Goal: Task Accomplishment & Management: Use online tool/utility

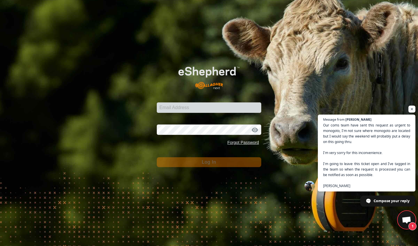
scroll to position [2206, 0]
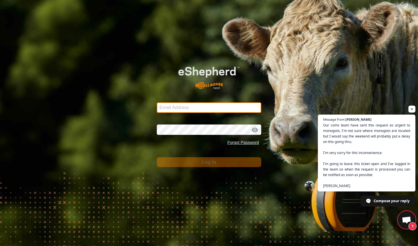
type input "[EMAIL_ADDRESS][DOMAIN_NAME]"
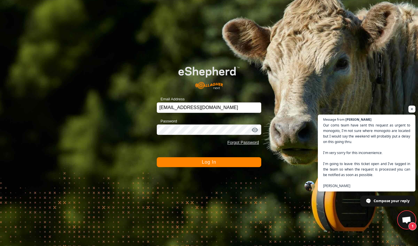
click at [194, 161] on button "Log In" at bounding box center [209, 162] width 104 height 10
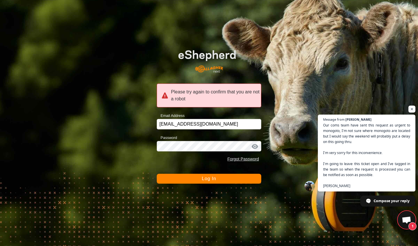
click at [190, 177] on button "Log In" at bounding box center [209, 179] width 104 height 10
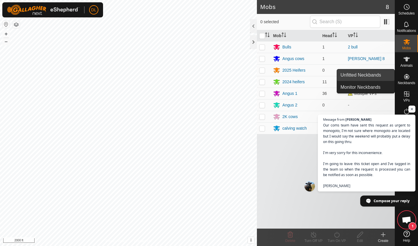
click at [377, 78] on link "Unfitted Neckbands" at bounding box center [365, 75] width 57 height 12
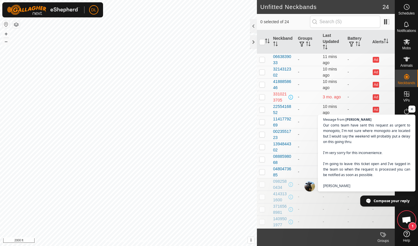
click at [403, 219] on span "Open chat" at bounding box center [407, 221] width 10 height 8
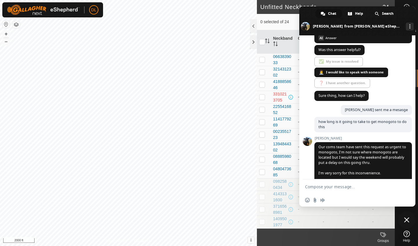
click at [306, 18] on span at bounding box center [357, 20] width 116 height 29
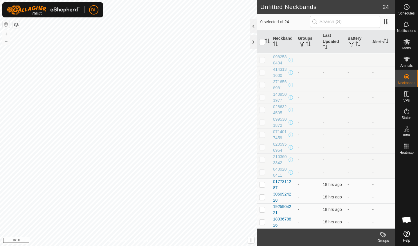
scroll to position [125, 0]
click at [404, 217] on span "Open chat" at bounding box center [407, 221] width 10 height 8
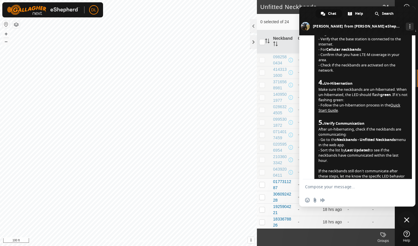
scroll to position [205, 0]
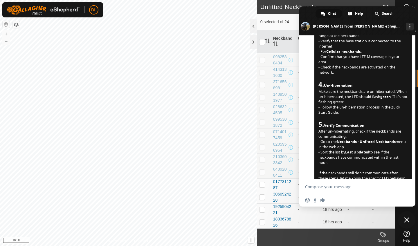
click at [310, 13] on span at bounding box center [357, 20] width 116 height 29
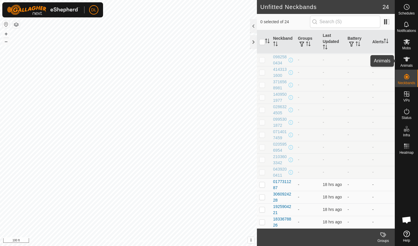
click at [410, 60] on icon at bounding box center [406, 59] width 7 height 7
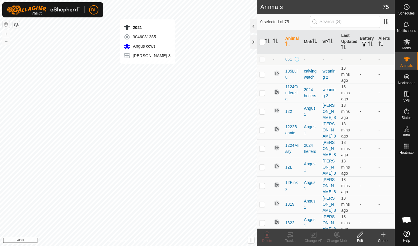
checkbox input "true"
click at [288, 237] on icon at bounding box center [288, 237] width 2 height 2
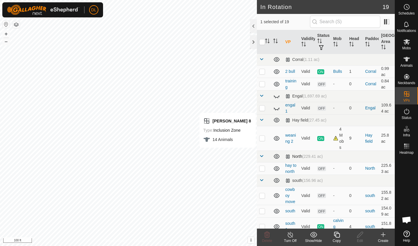
checkbox input "false"
